Goal: Transaction & Acquisition: Book appointment/travel/reservation

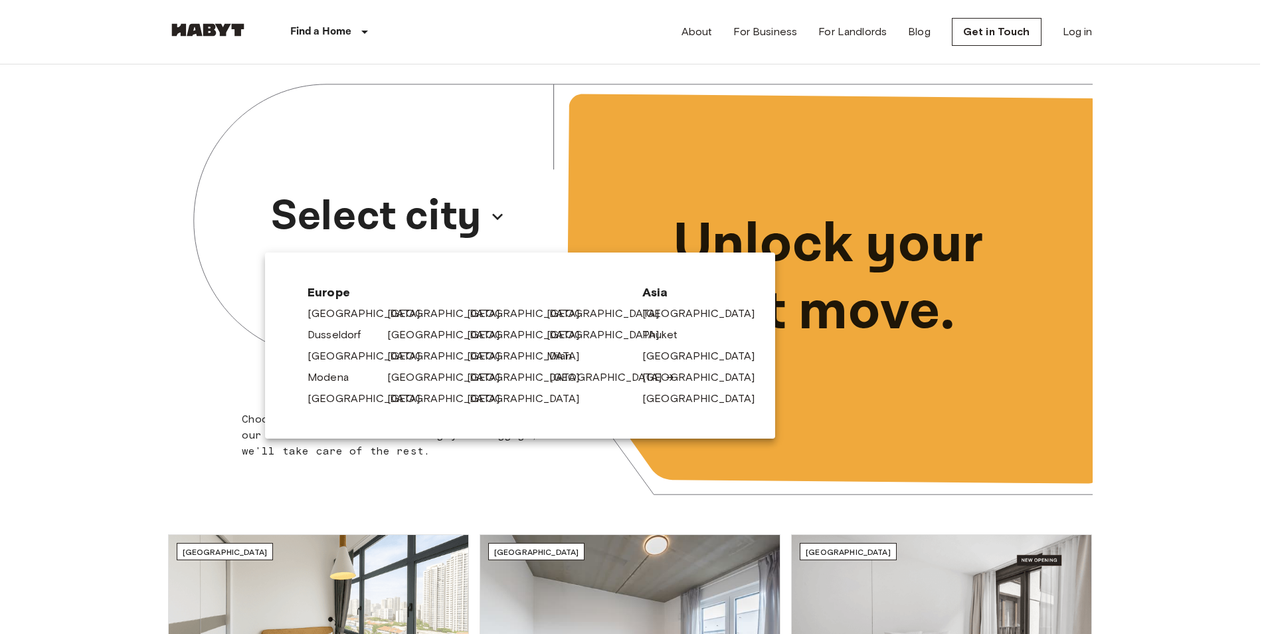
click at [553, 381] on link "[GEOGRAPHIC_DATA]" at bounding box center [612, 377] width 126 height 16
click at [580, 375] on link "[GEOGRAPHIC_DATA]" at bounding box center [612, 377] width 126 height 16
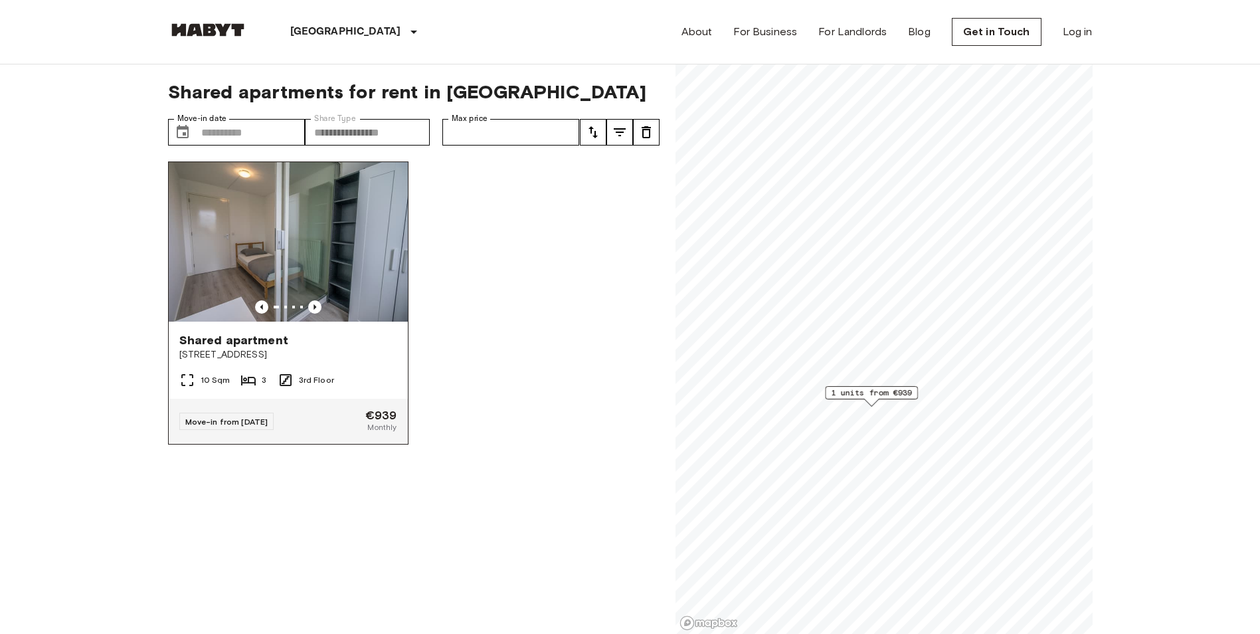
click at [293, 213] on img at bounding box center [288, 241] width 239 height 159
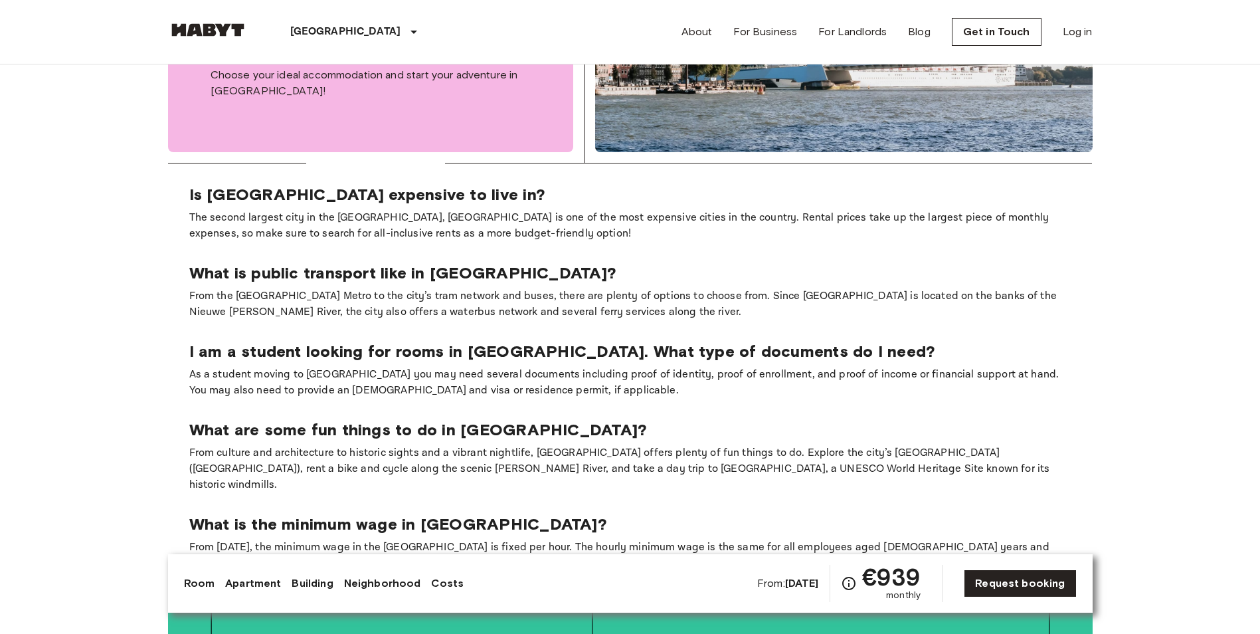
scroll to position [1528, 0]
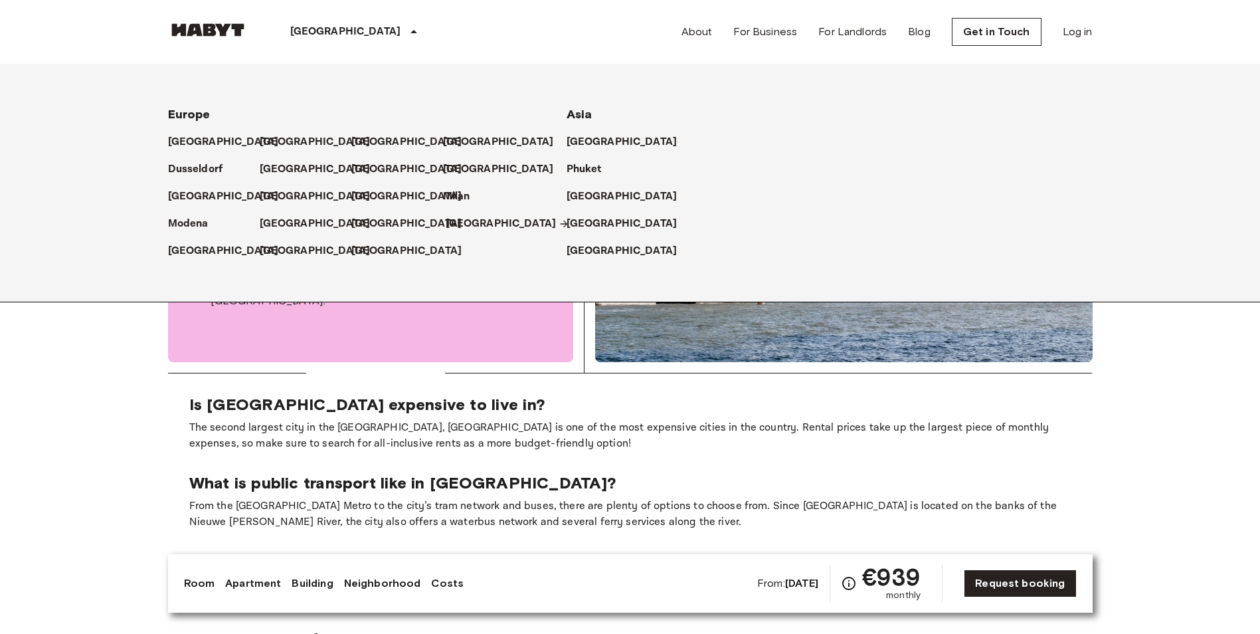
click at [450, 220] on p "[GEOGRAPHIC_DATA]" at bounding box center [501, 224] width 111 height 16
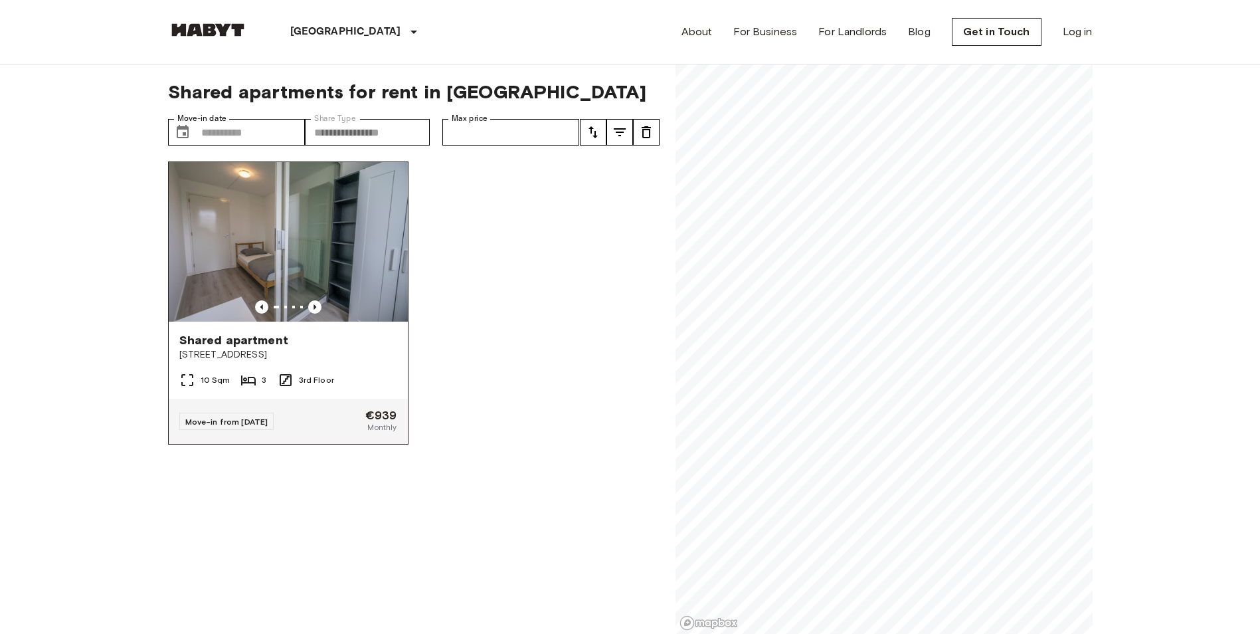
click at [349, 248] on img at bounding box center [288, 241] width 239 height 159
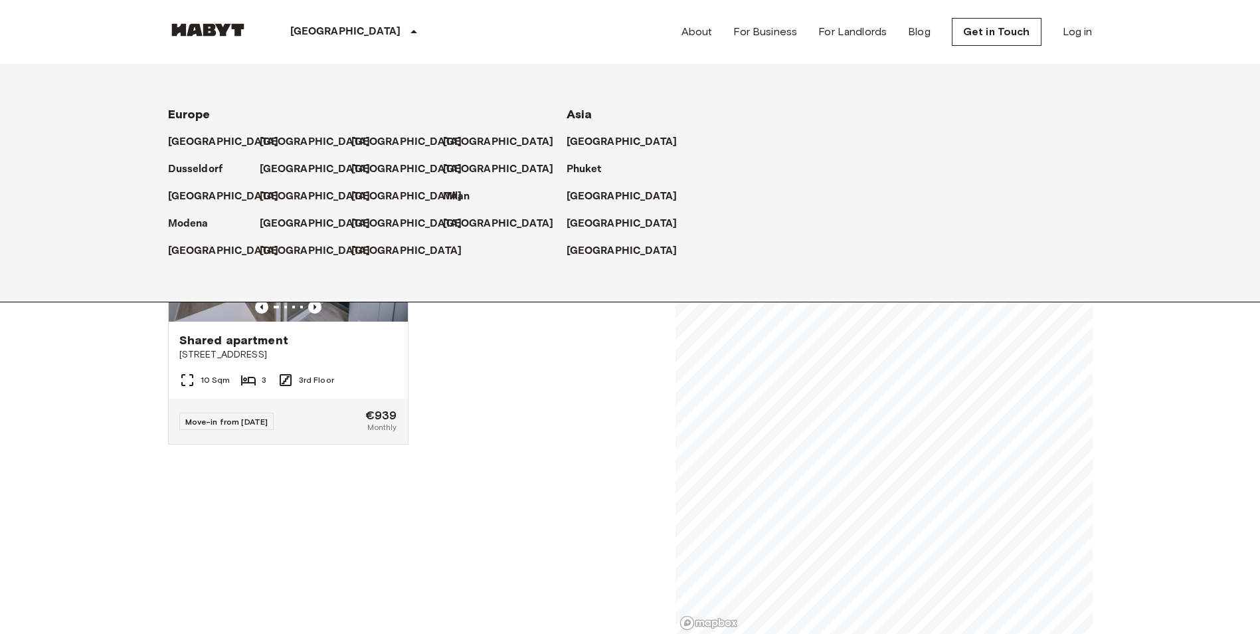
click at [175, 130] on div "[GEOGRAPHIC_DATA]" at bounding box center [214, 136] width 92 height 27
click at [175, 131] on div "[GEOGRAPHIC_DATA]" at bounding box center [214, 136] width 92 height 27
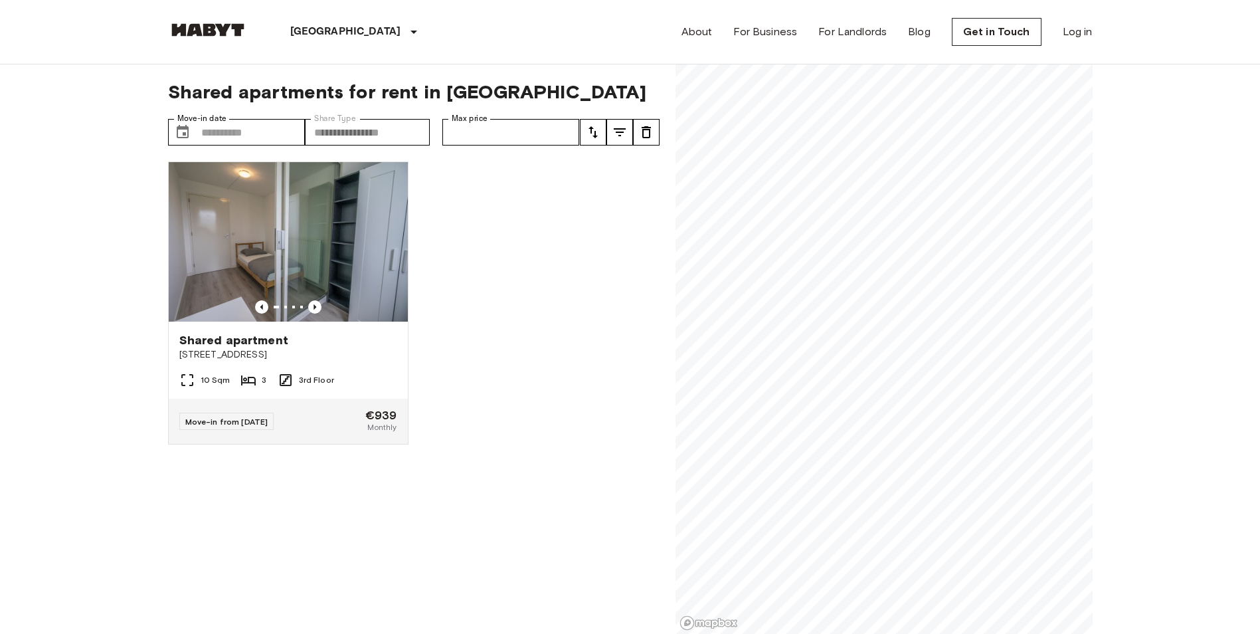
drag, startPoint x: 175, startPoint y: 131, endPoint x: 414, endPoint y: 54, distance: 251.1
click at [414, 54] on div "[GEOGRAPHIC_DATA] [GEOGRAPHIC_DATA] [GEOGRAPHIC_DATA] [GEOGRAPHIC_DATA] [GEOGRA…" at bounding box center [630, 32] width 925 height 64
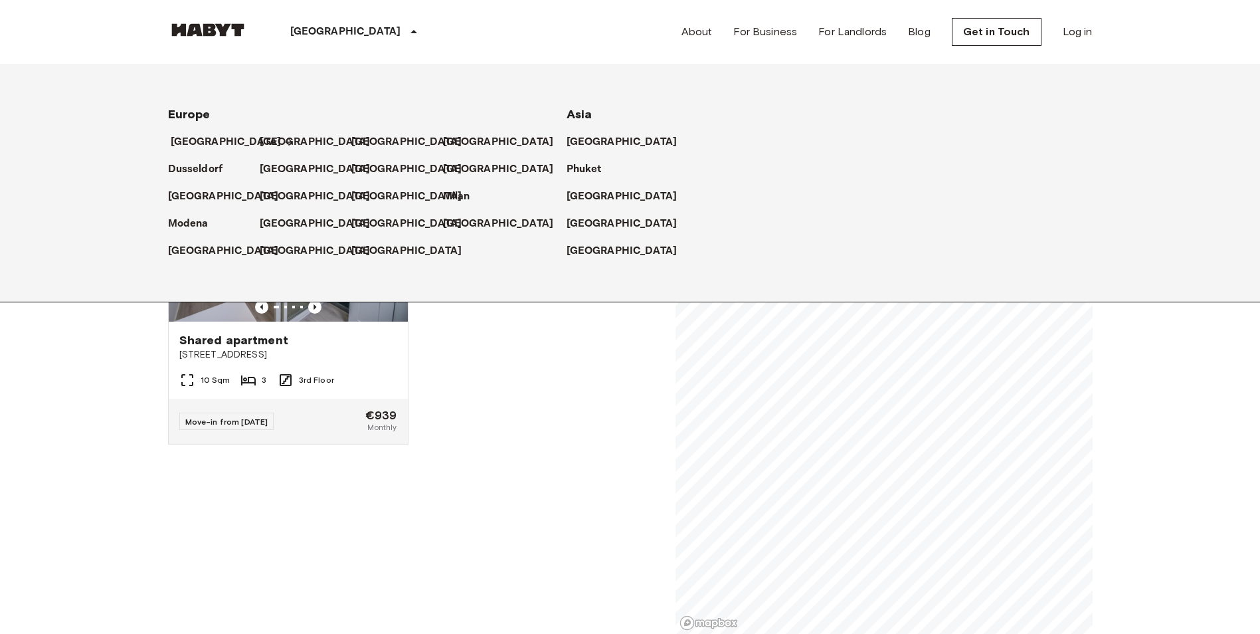
click at [197, 147] on p "[GEOGRAPHIC_DATA]" at bounding box center [226, 142] width 111 height 16
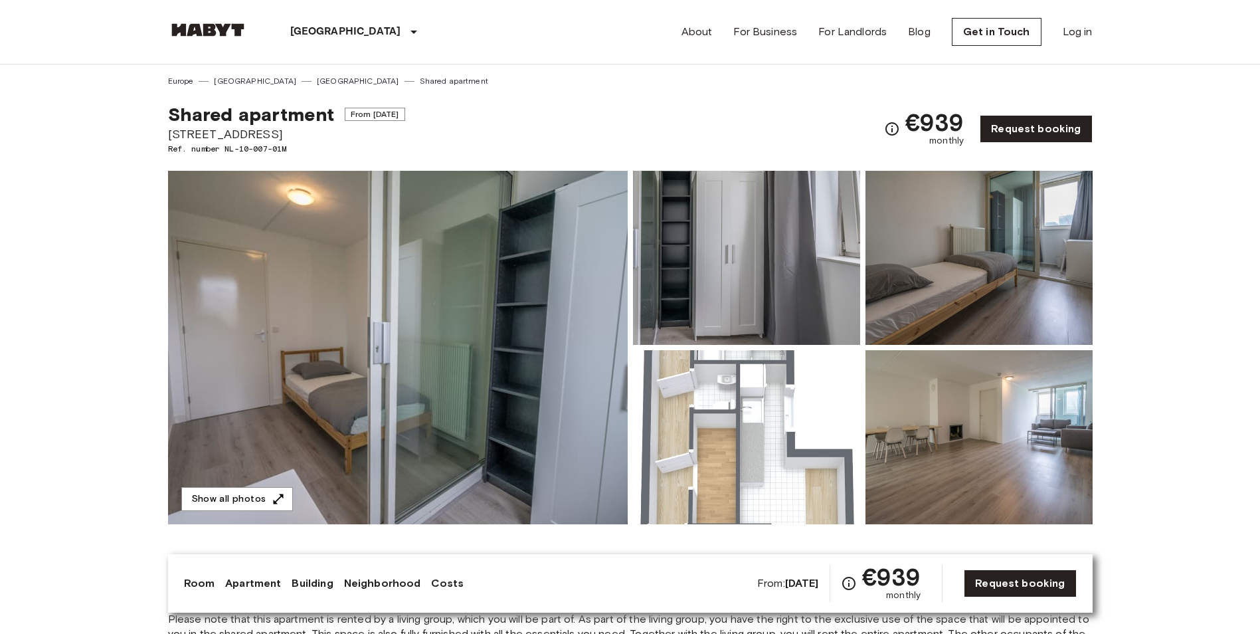
click at [548, 349] on img at bounding box center [398, 347] width 460 height 353
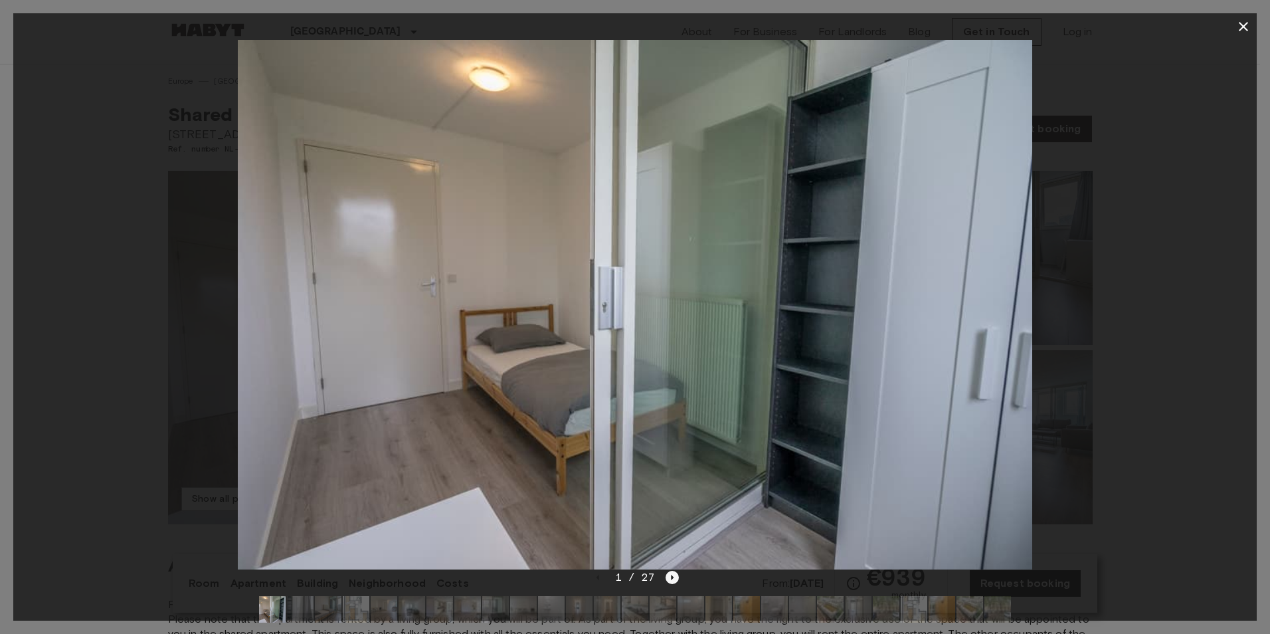
click at [676, 584] on icon "Next image" at bounding box center [672, 577] width 13 height 13
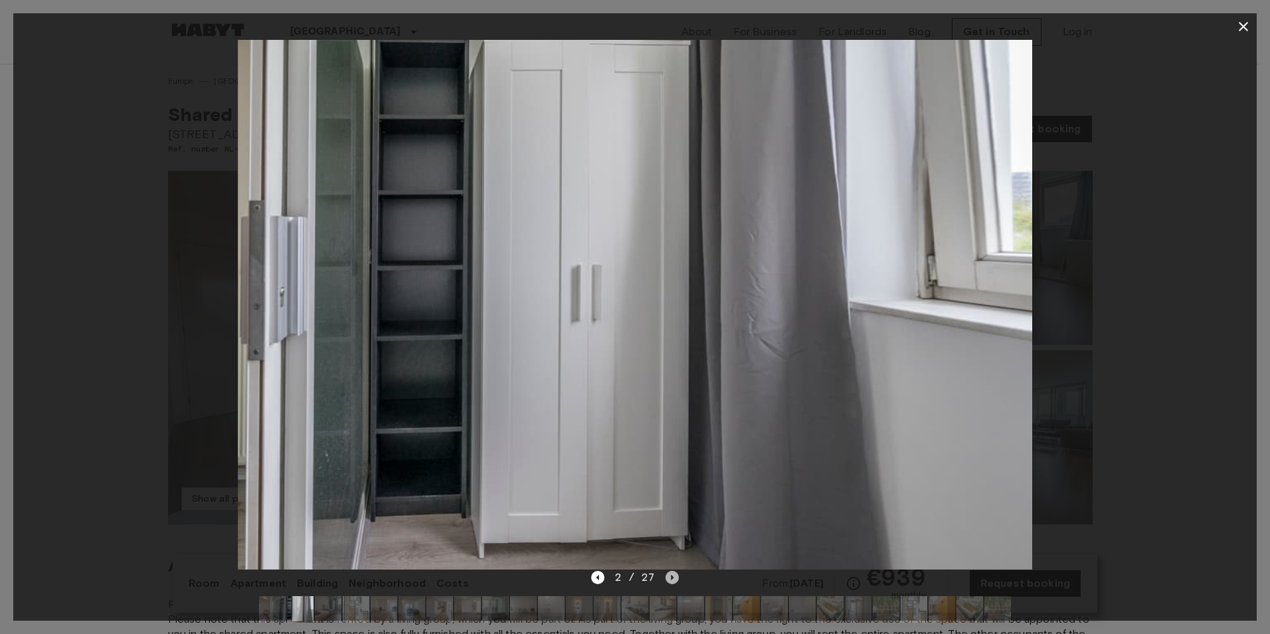
click at [676, 584] on icon "Next image" at bounding box center [672, 577] width 13 height 13
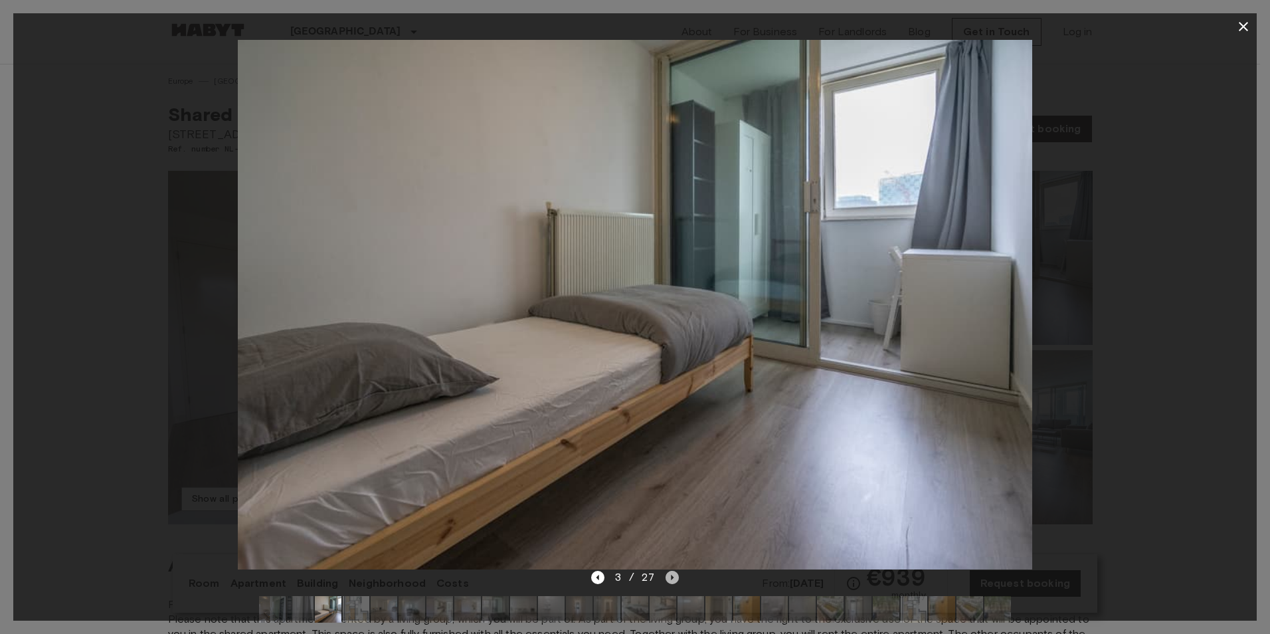
click at [676, 584] on icon "Next image" at bounding box center [672, 577] width 13 height 13
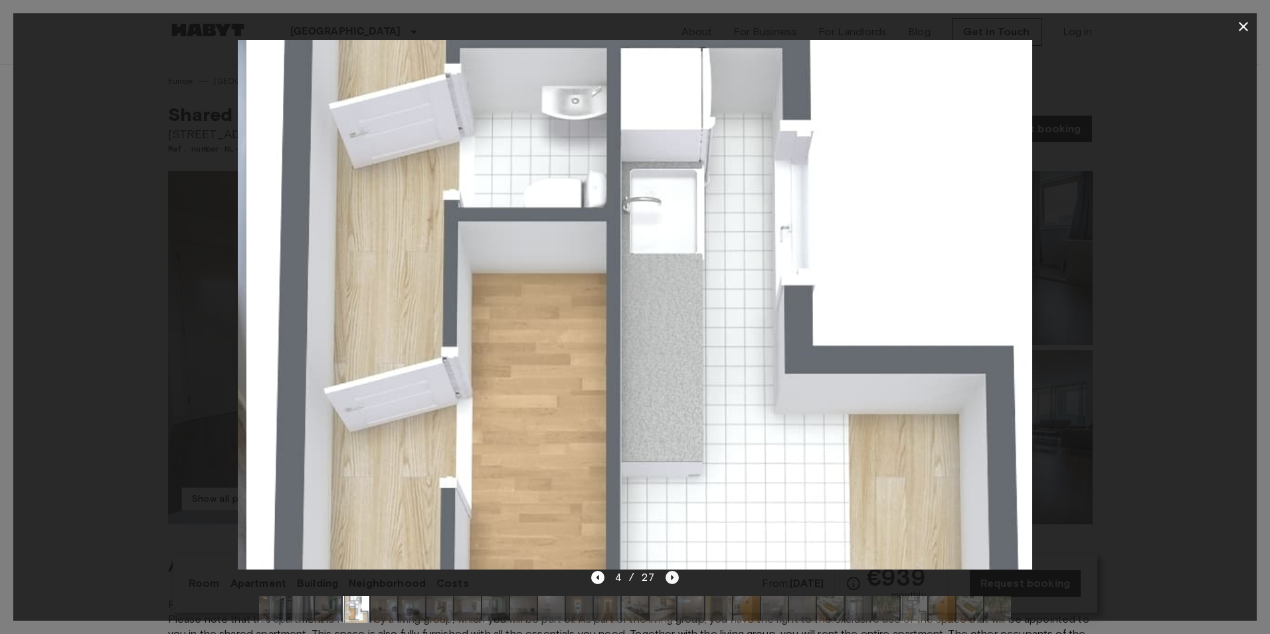
click at [676, 584] on icon "Next image" at bounding box center [672, 577] width 13 height 13
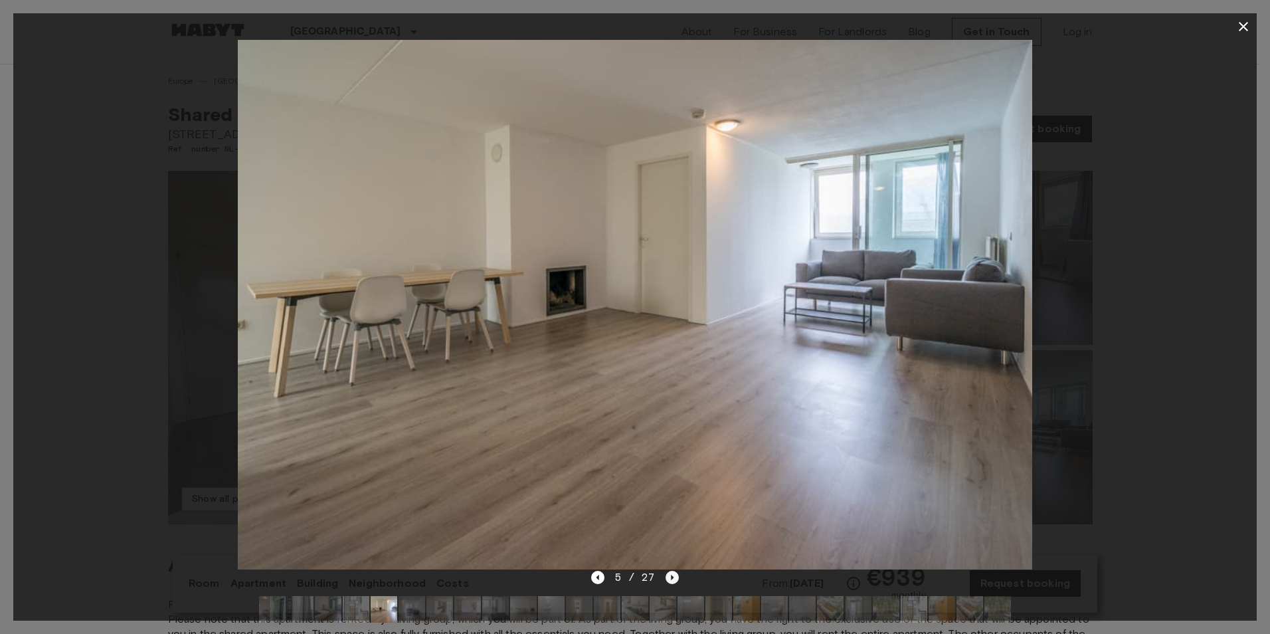
click at [676, 584] on icon "Next image" at bounding box center [672, 577] width 13 height 13
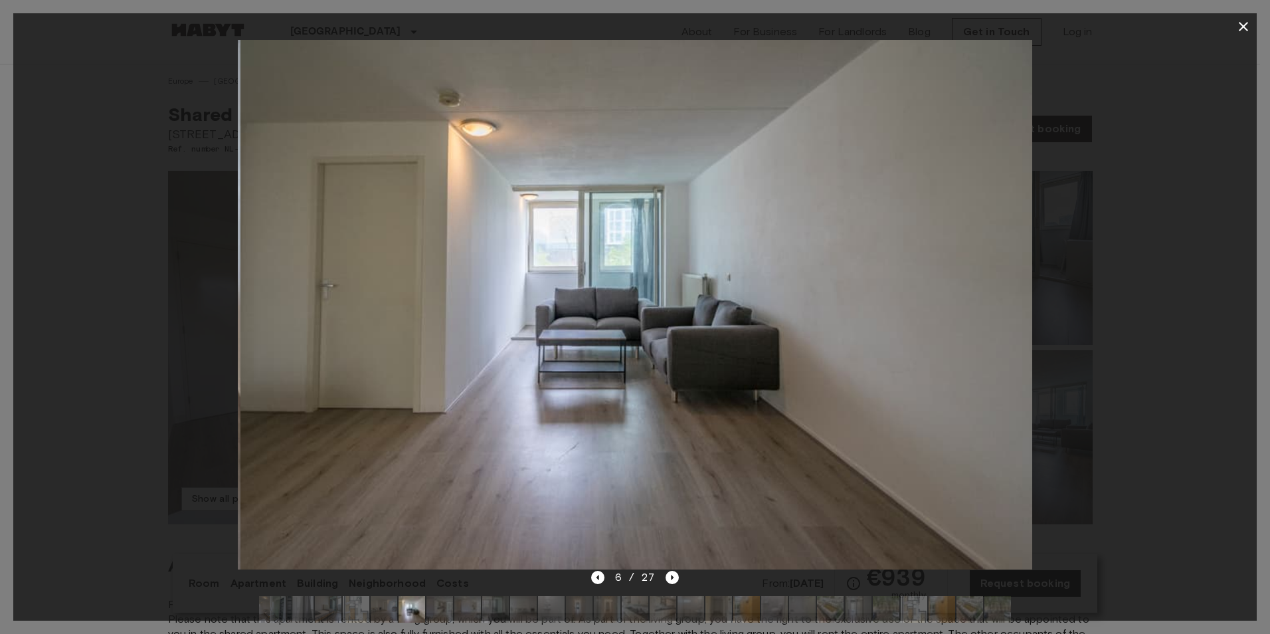
click at [1244, 34] on icon "button" at bounding box center [1244, 27] width 16 height 16
